Goal: Obtain resource: Download file/media

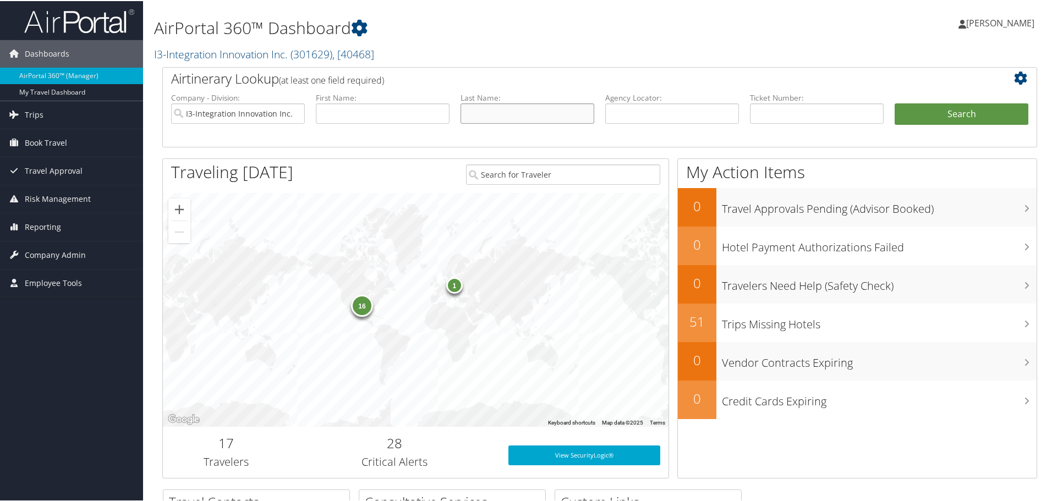
click at [488, 109] on input "text" at bounding box center [528, 112] width 134 height 20
type input "bright"
click at [895, 102] on button "Search" at bounding box center [962, 113] width 134 height 22
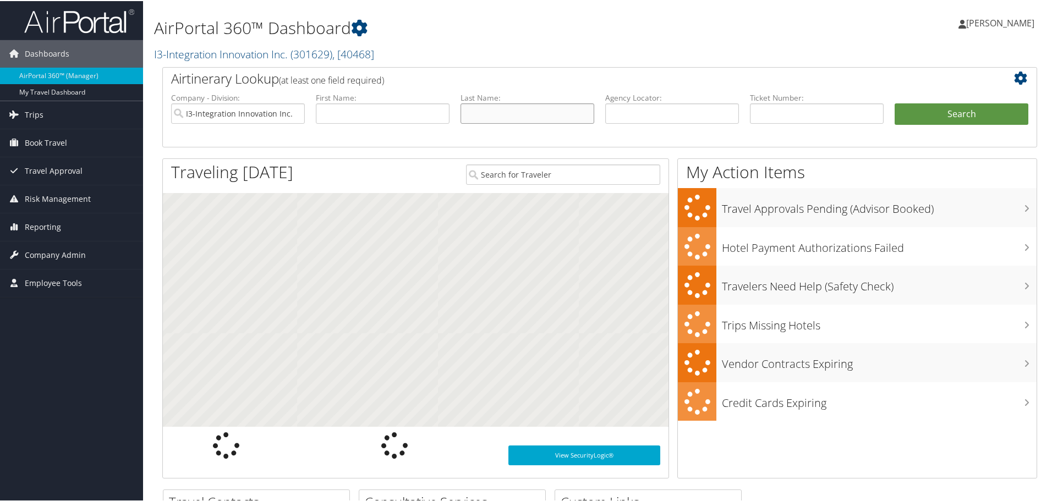
click at [495, 114] on input "text" at bounding box center [528, 112] width 134 height 20
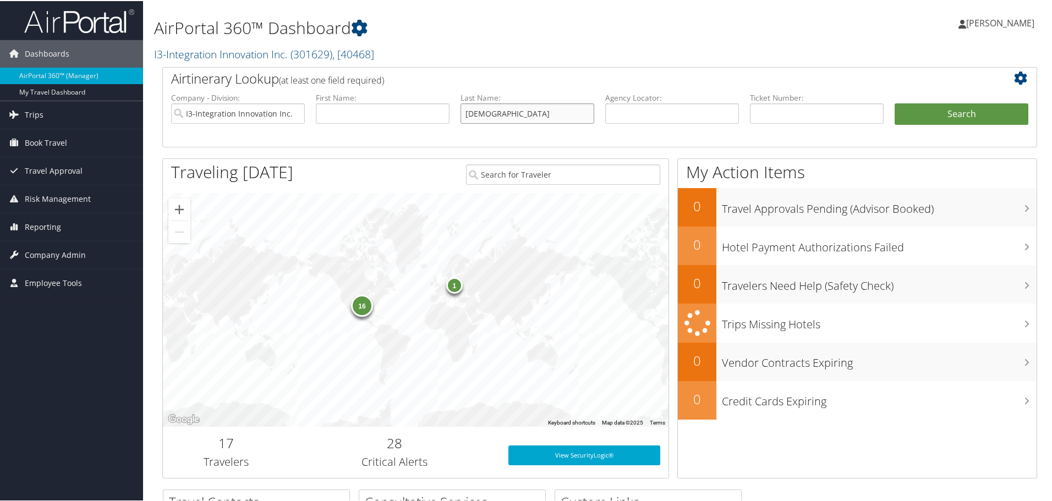
type input "farinosi"
click at [895, 102] on button "Search" at bounding box center [962, 113] width 134 height 22
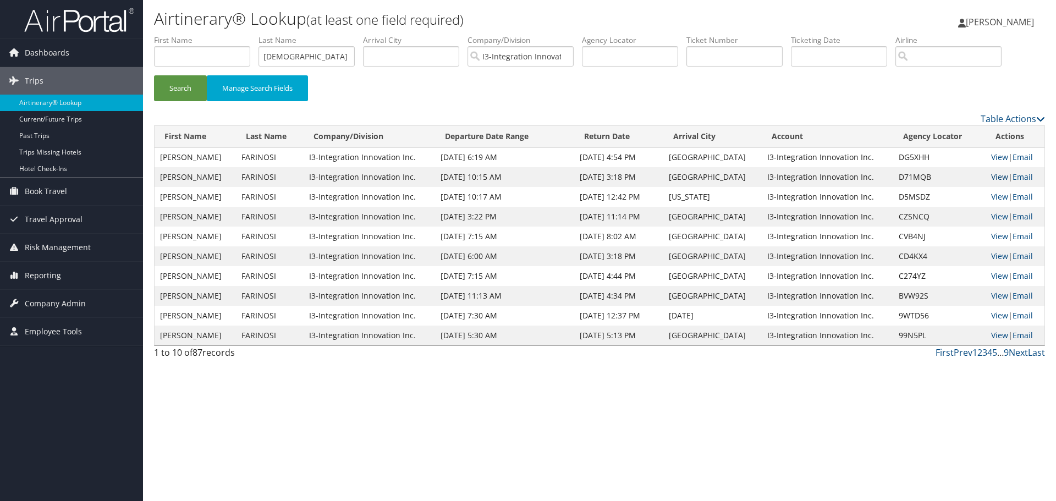
click at [1002, 178] on link "View" at bounding box center [1000, 177] width 17 height 10
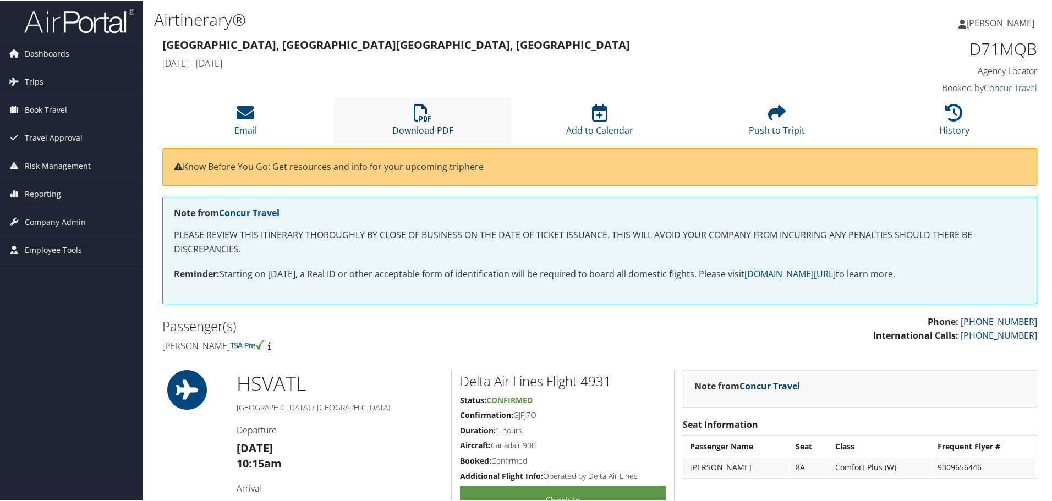
click at [436, 127] on link "Download PDF" at bounding box center [422, 122] width 61 height 26
